Goal: Task Accomplishment & Management: Complete application form

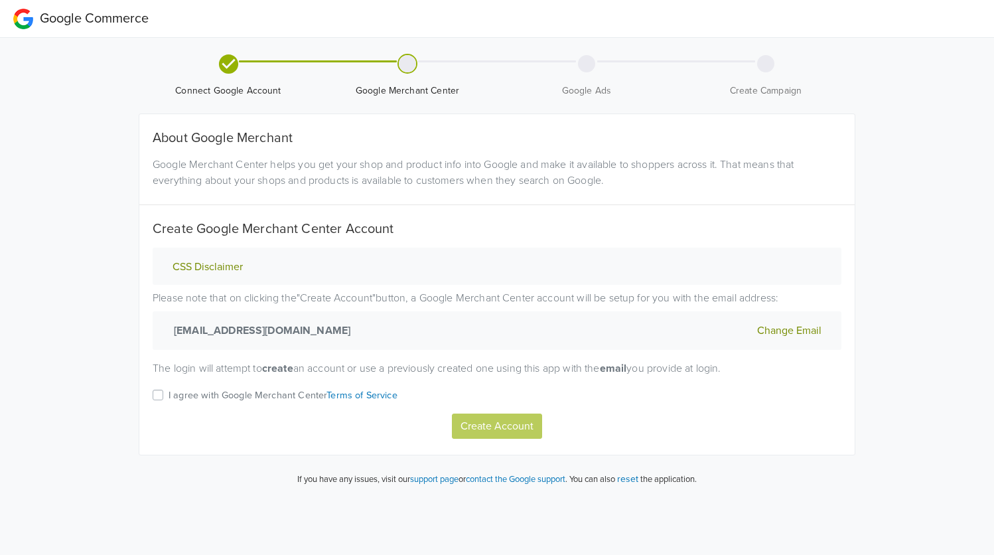
click at [207, 267] on button "CSS Disclaimer" at bounding box center [208, 267] width 78 height 14
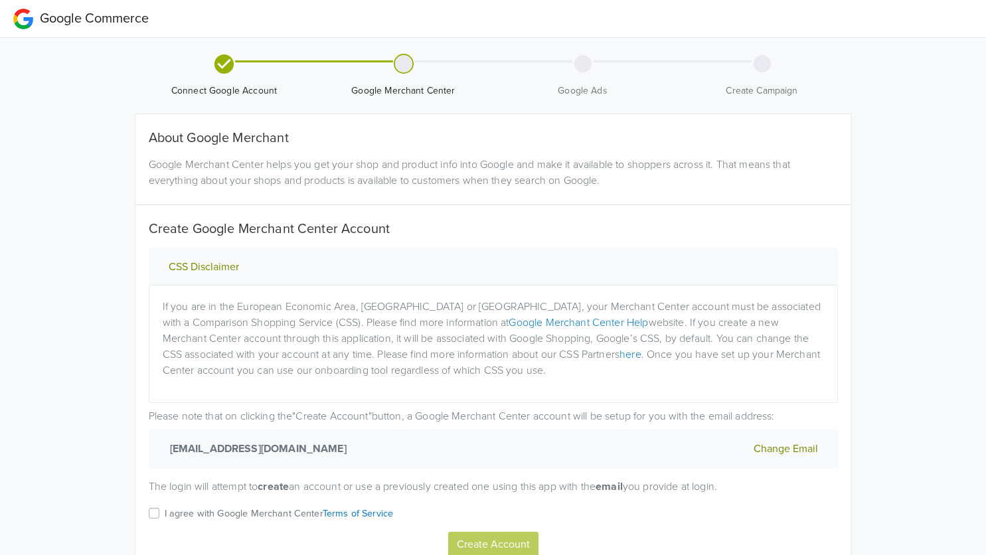
drag, startPoint x: 488, startPoint y: 258, endPoint x: 916, endPoint y: 303, distance: 429.8
click at [916, 303] on div "Google Commerce Connect Google Account Google Merchant Center Google Ads Create…" at bounding box center [493, 307] width 986 height 615
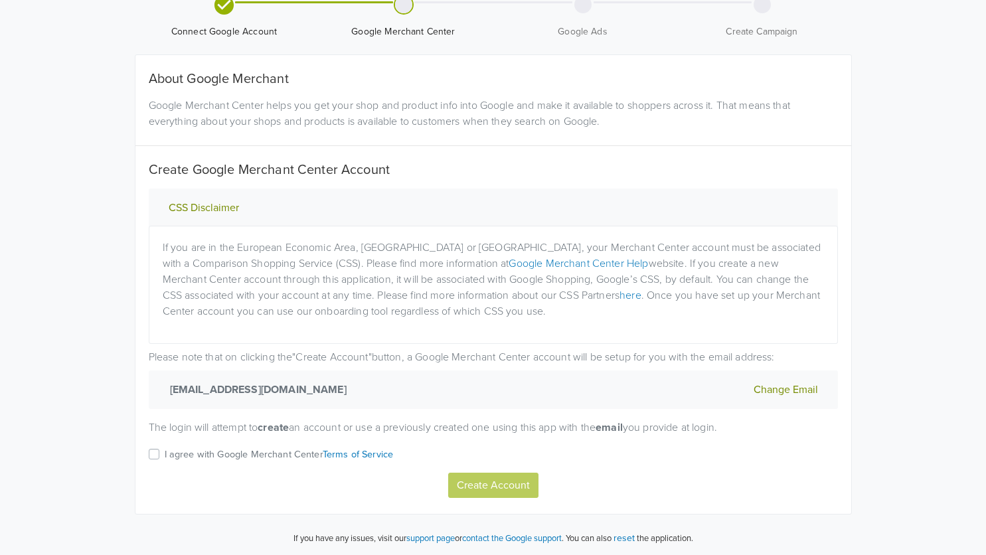
click at [165, 455] on label "I agree with Google Merchant Center Terms of Service" at bounding box center [279, 459] width 229 height 27
click at [0, 0] on input "I agree with Google Merchant Center Terms of Service" at bounding box center [0, 0] width 0 height 0
click at [505, 481] on button "Create Account" at bounding box center [493, 485] width 90 height 25
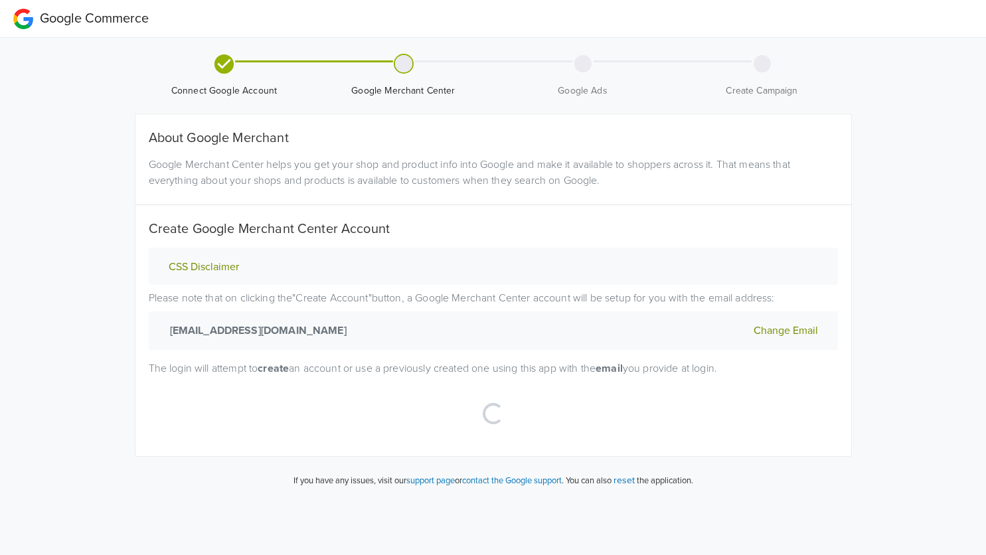
scroll to position [0, 0]
select select "cl"
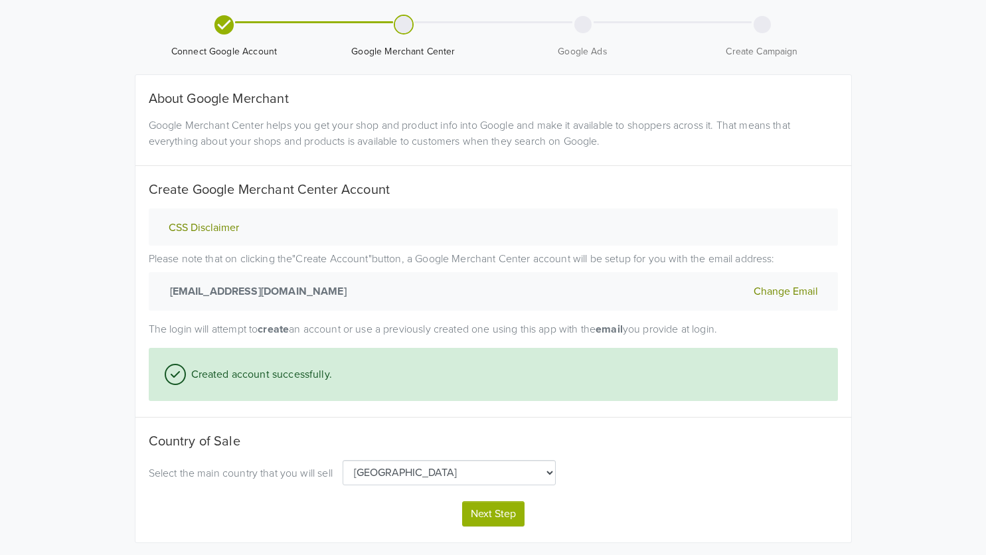
scroll to position [60, 0]
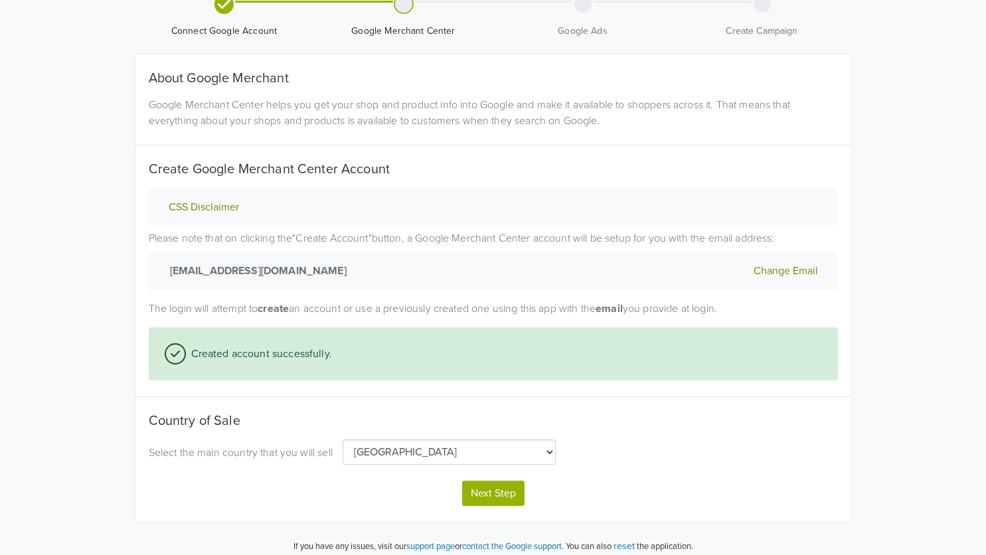
click at [512, 490] on button "Next Step" at bounding box center [493, 493] width 62 height 25
select select "cl"
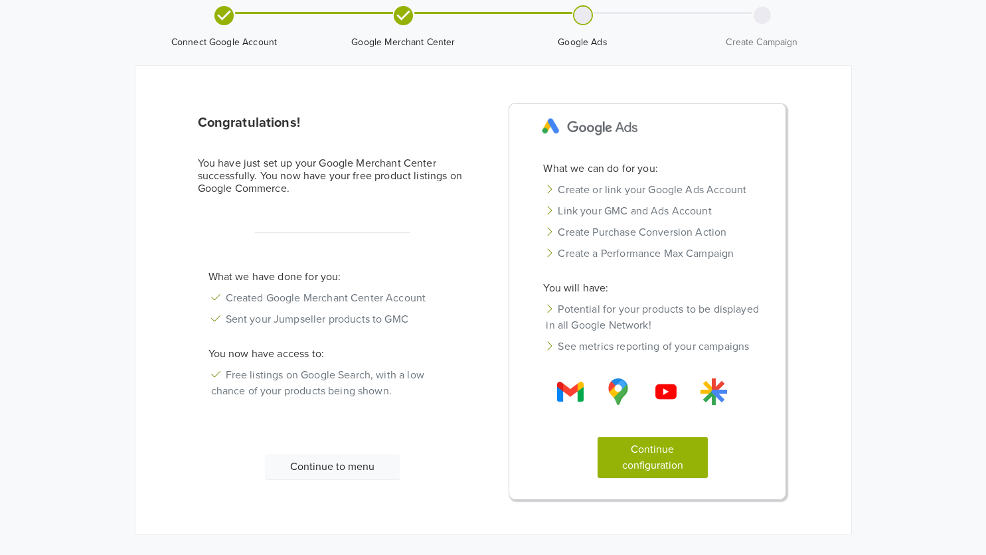
scroll to position [70, 0]
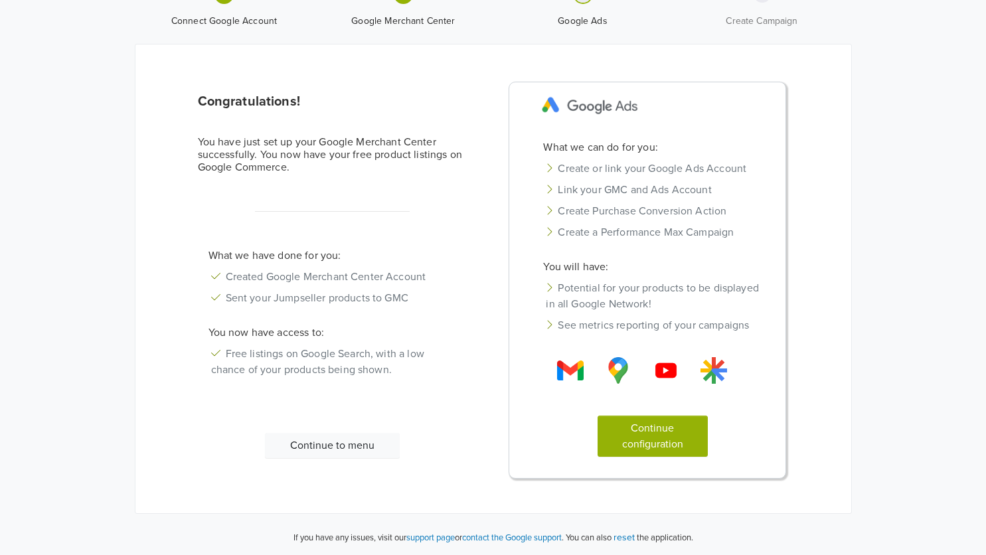
click at [380, 436] on button "Continue to menu" at bounding box center [332, 445] width 135 height 25
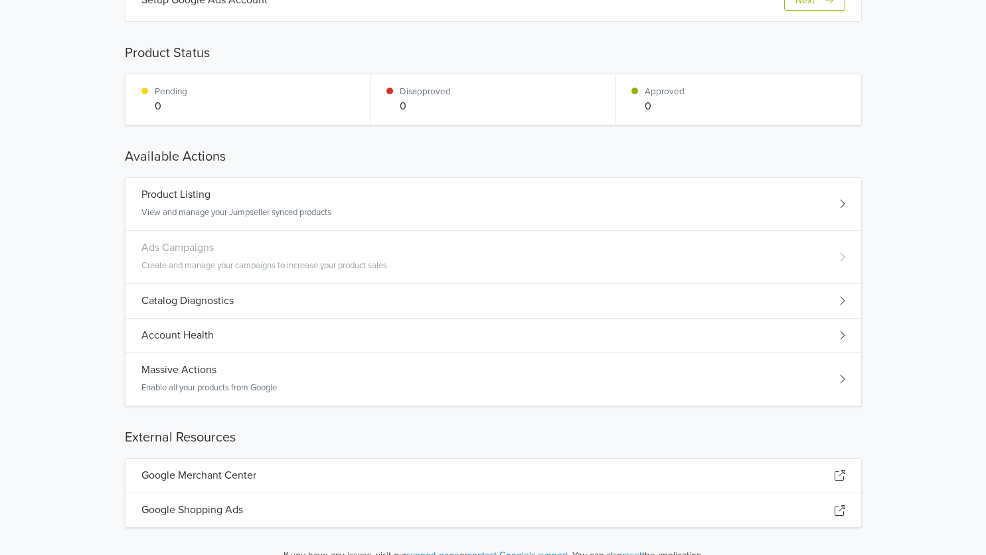
scroll to position [204, 0]
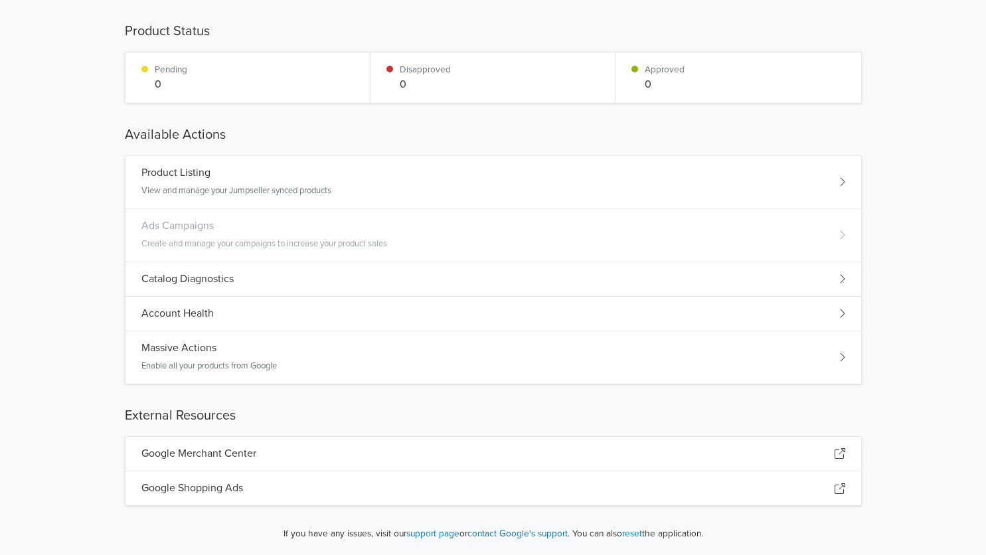
click at [661, 446] on div "Google Merchant Center" at bounding box center [492, 454] width 735 height 35
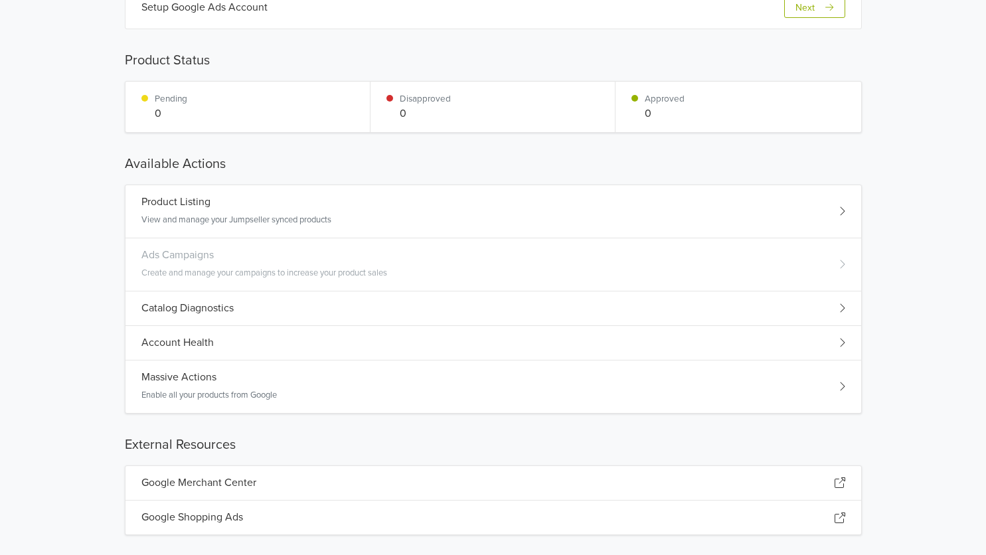
scroll to position [181, 0]
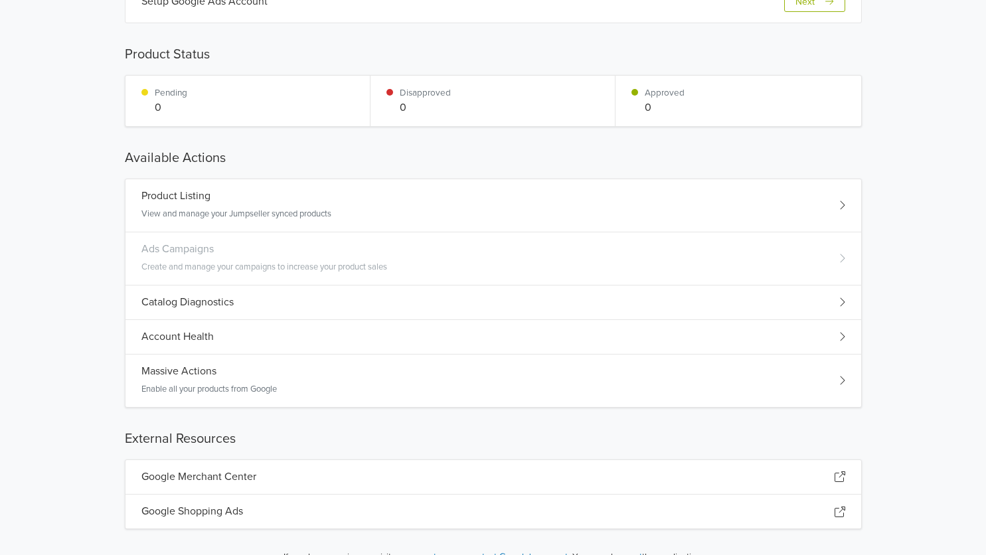
click at [310, 512] on div "Google Shopping Ads" at bounding box center [492, 511] width 735 height 34
